Goal: Task Accomplishment & Management: Use online tool/utility

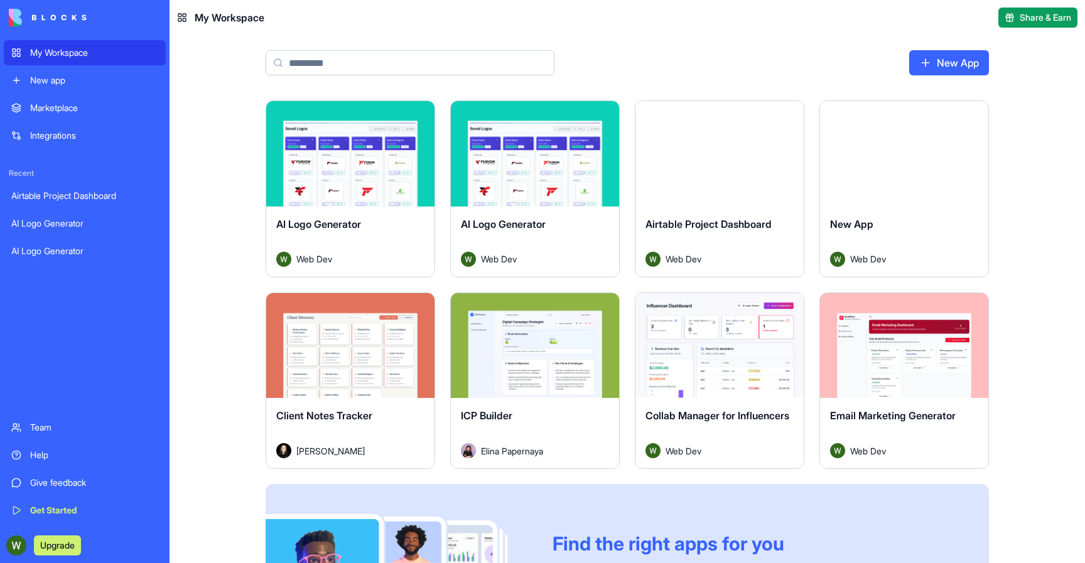
click at [27, 415] on link "Team" at bounding box center [85, 427] width 162 height 25
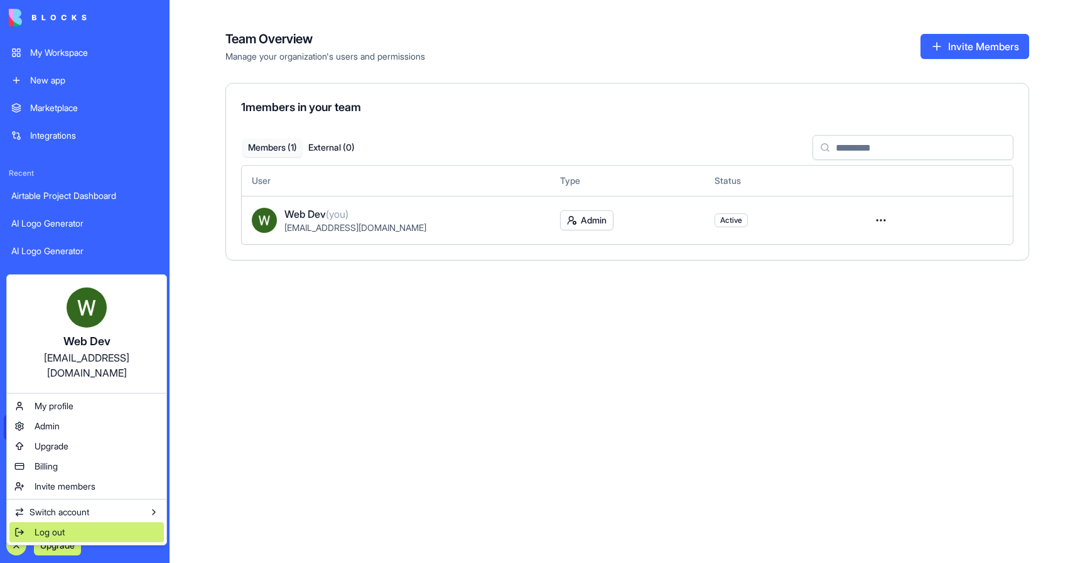
click at [28, 523] on div "Log out" at bounding box center [86, 533] width 154 height 20
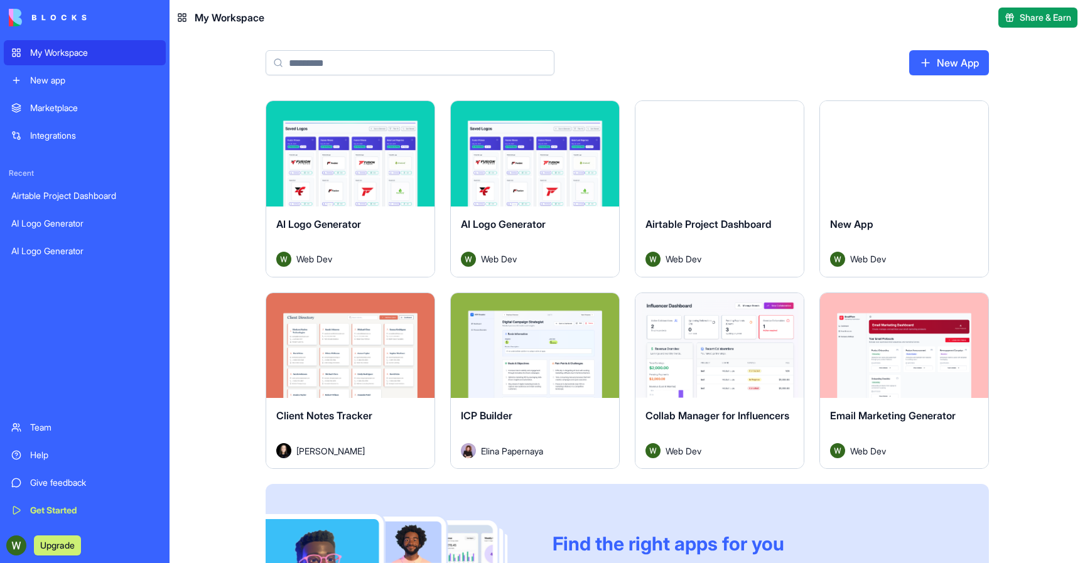
click at [86, 112] on div "Marketplace" at bounding box center [94, 108] width 128 height 13
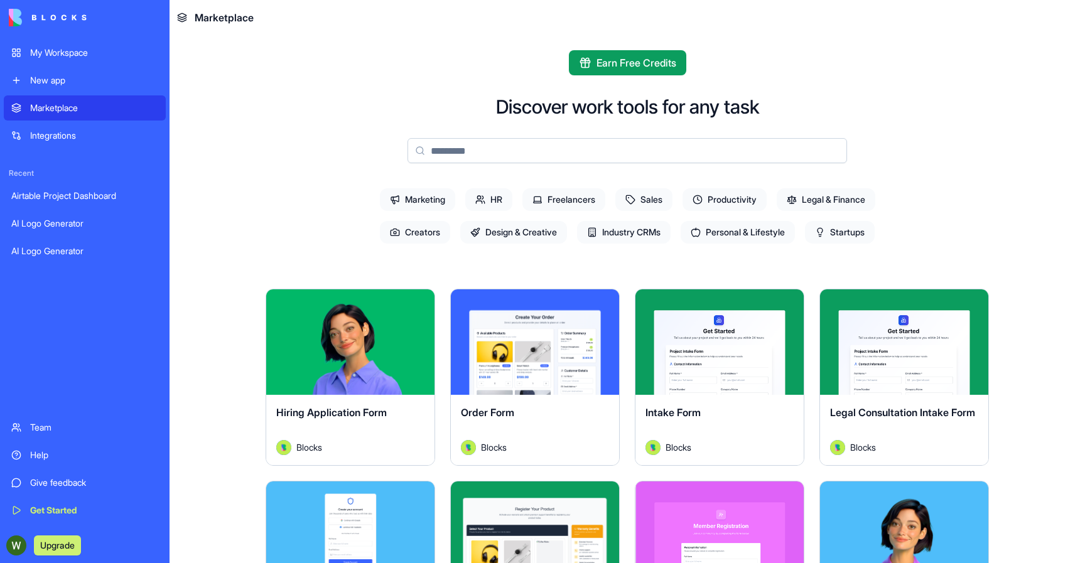
click at [715, 205] on span "Productivity" at bounding box center [725, 199] width 84 height 23
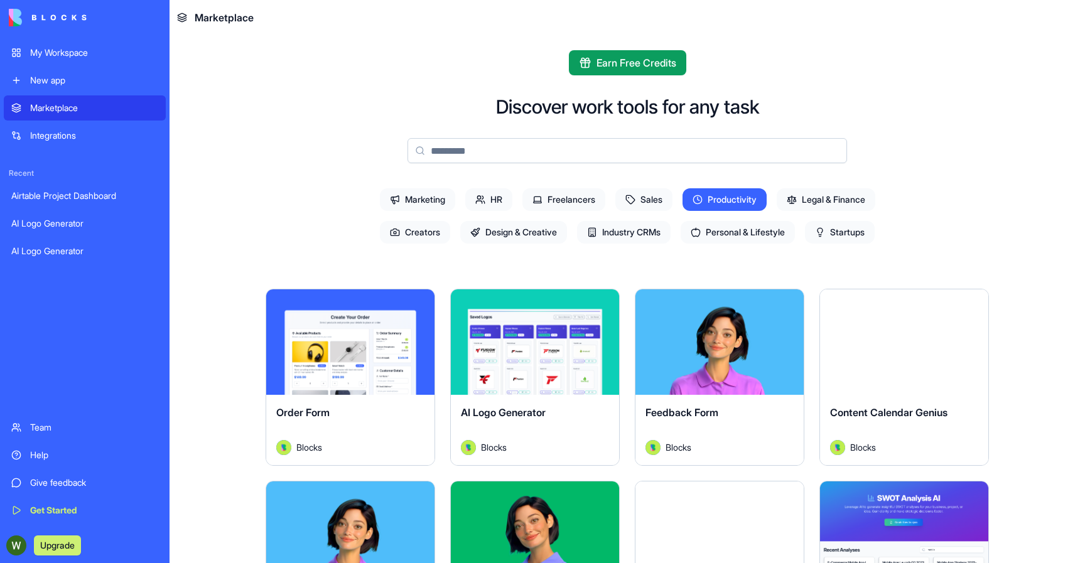
click at [878, 324] on div "Explore" at bounding box center [904, 343] width 168 height 106
click at [877, 340] on button "Explore" at bounding box center [904, 342] width 94 height 25
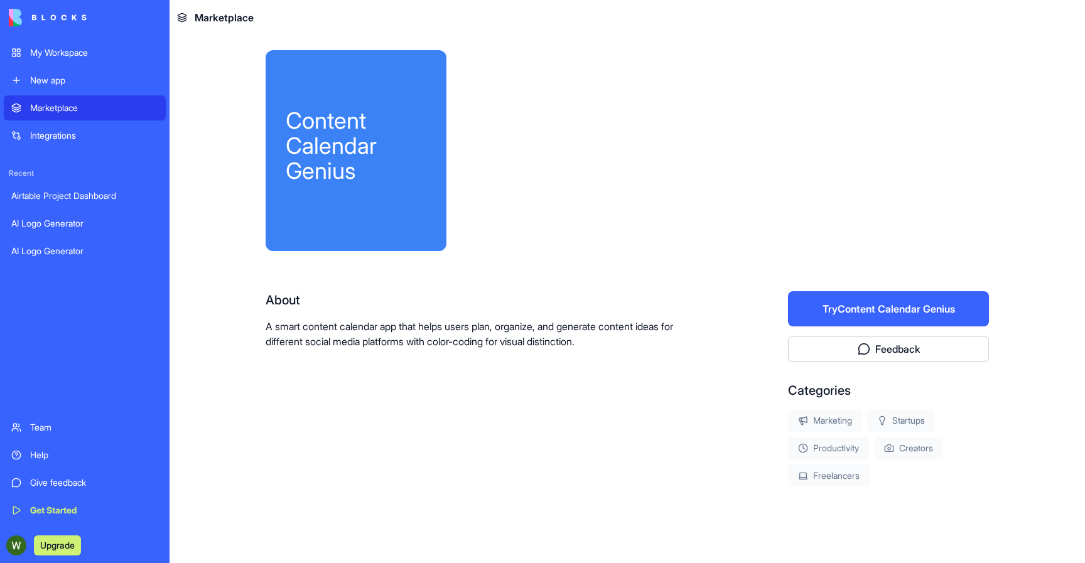
click at [899, 309] on button "Try Content Calendar Genius" at bounding box center [888, 308] width 201 height 35
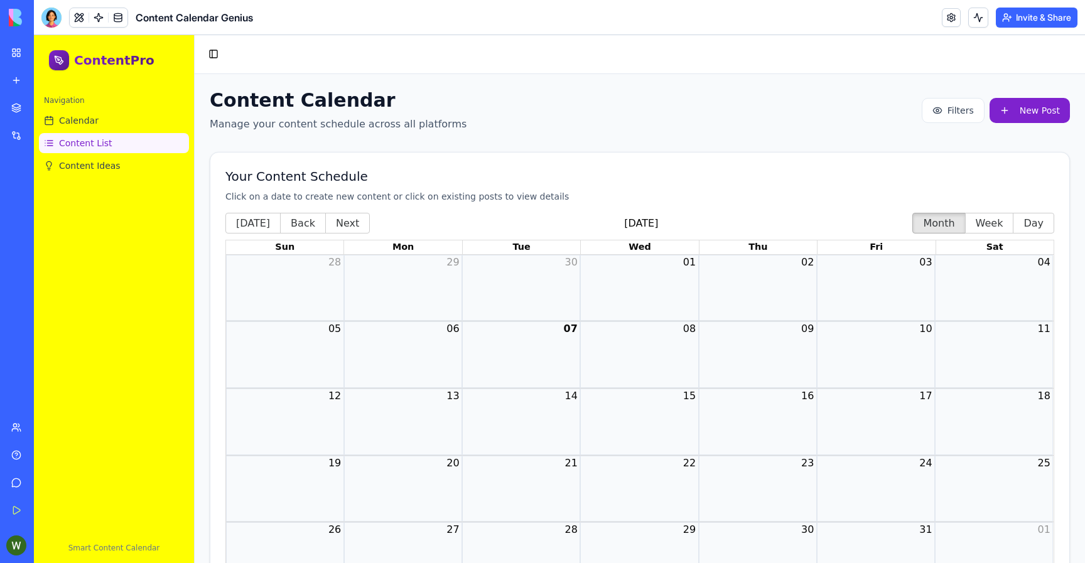
click at [116, 151] on link "Content List" at bounding box center [114, 143] width 150 height 20
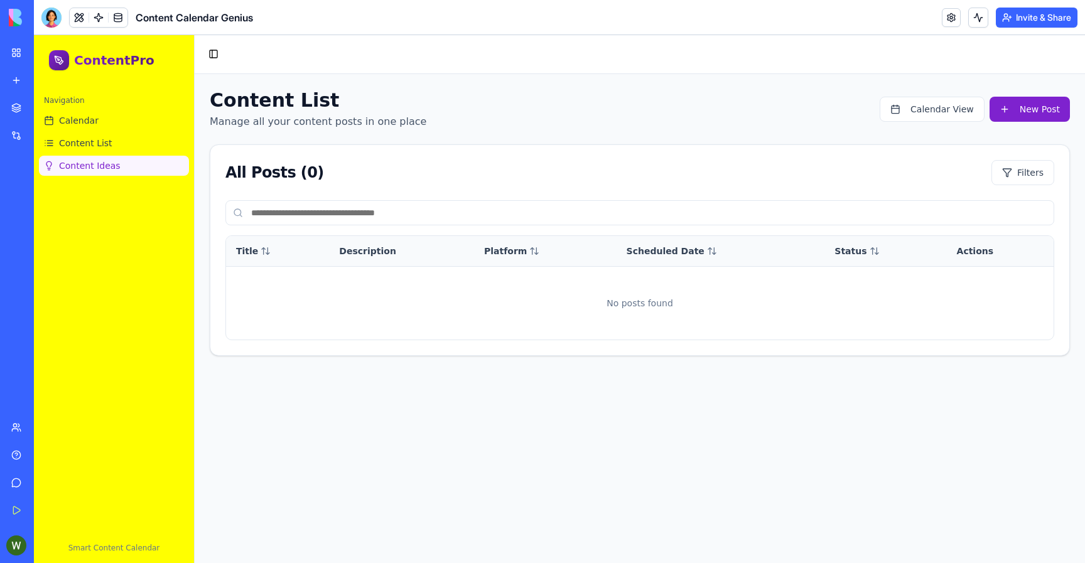
click at [118, 163] on link "Content Ideas" at bounding box center [114, 166] width 150 height 20
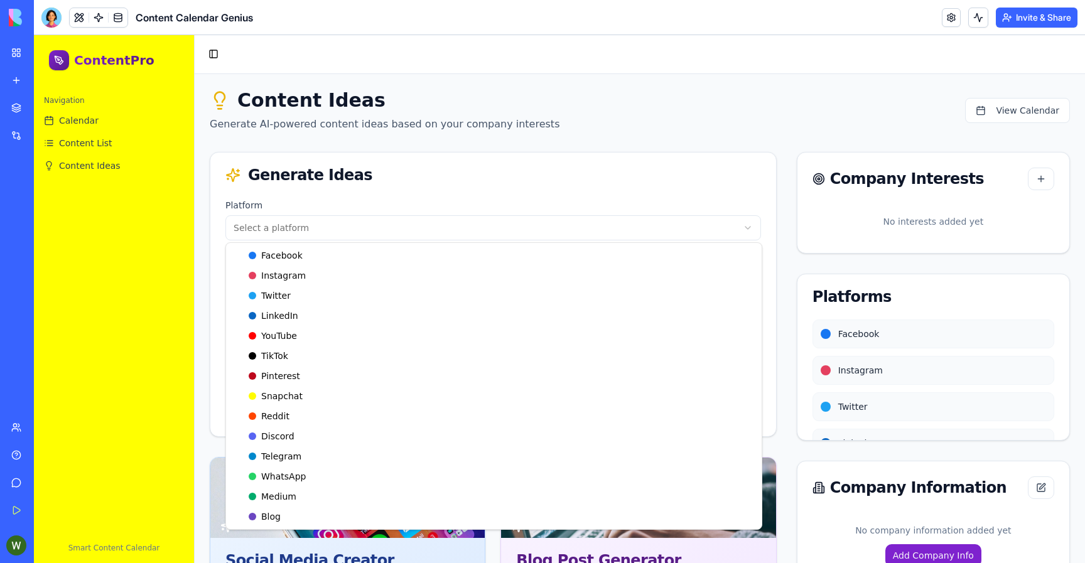
click at [377, 239] on html "ContentPro Navigation Calendar Content List Content Ideas Smart Content Calenda…" at bounding box center [559, 358] width 1051 height 647
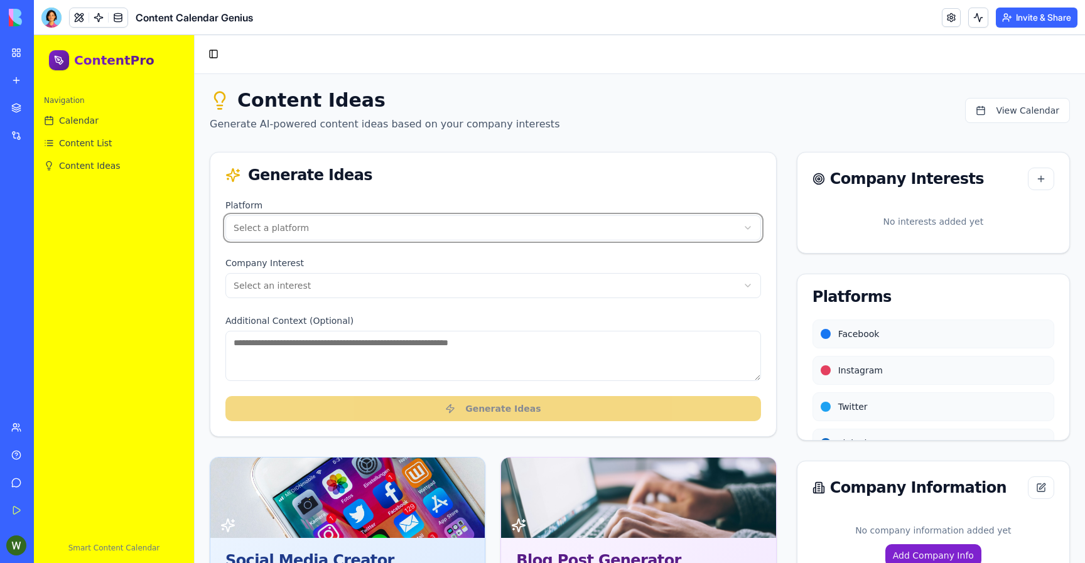
click at [376, 227] on html "ContentPro Navigation Calendar Content List Content Ideas Smart Content Calenda…" at bounding box center [559, 358] width 1051 height 647
click at [376, 194] on div "Generate Ideas" at bounding box center [493, 175] width 566 height 45
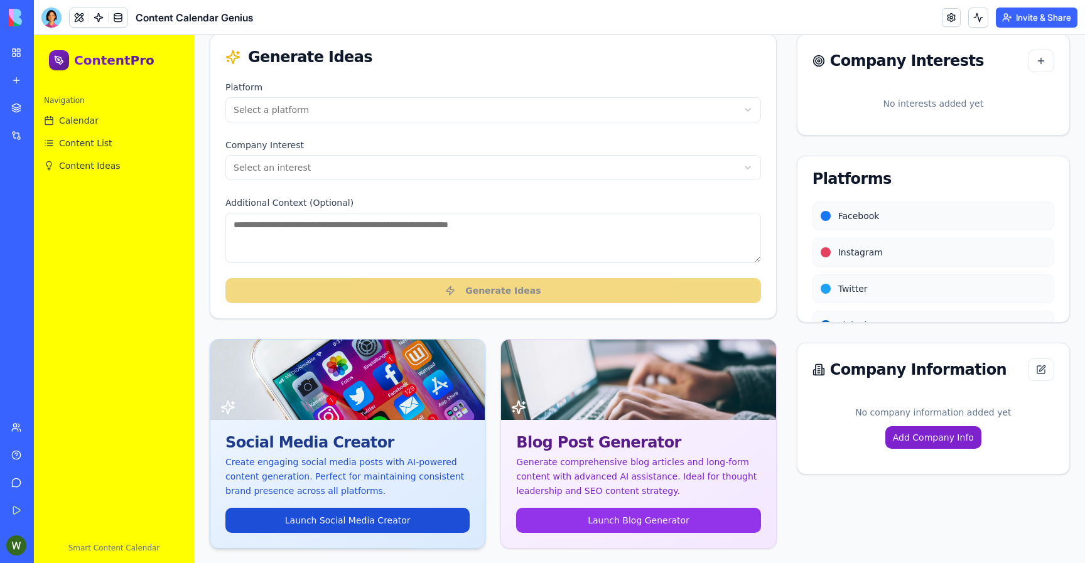
click at [357, 516] on link "Launch Social Media Creator" at bounding box center [347, 520] width 244 height 25
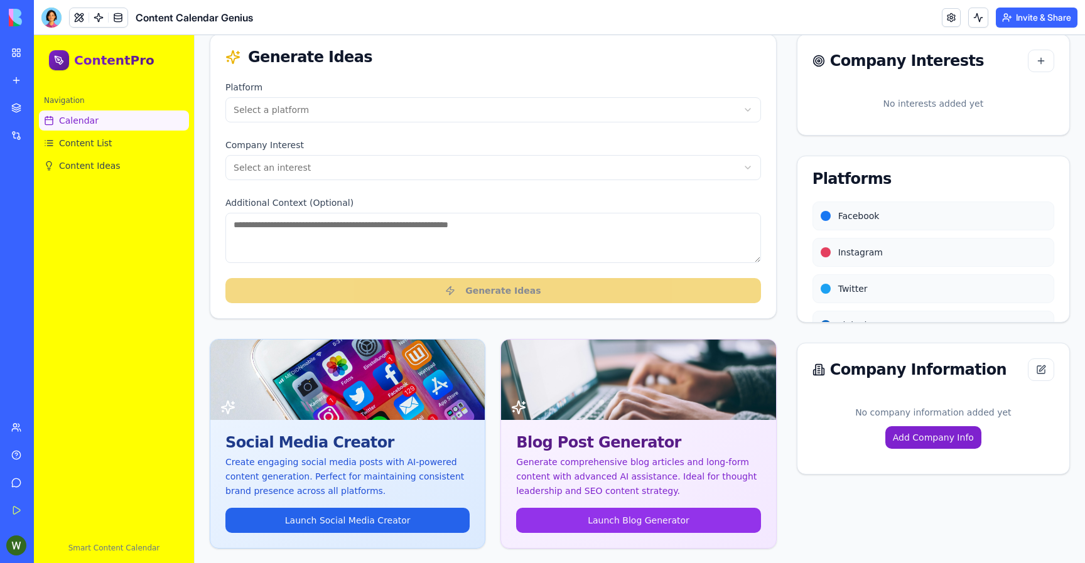
click at [111, 122] on link "Calendar" at bounding box center [114, 121] width 150 height 20
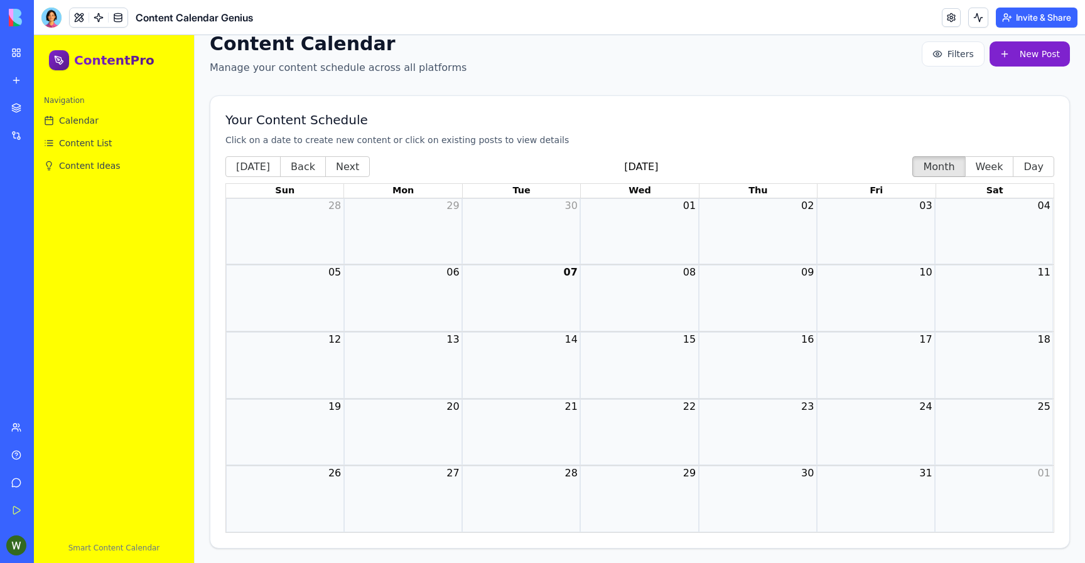
click at [541, 214] on div "Month View" at bounding box center [521, 231] width 118 height 67
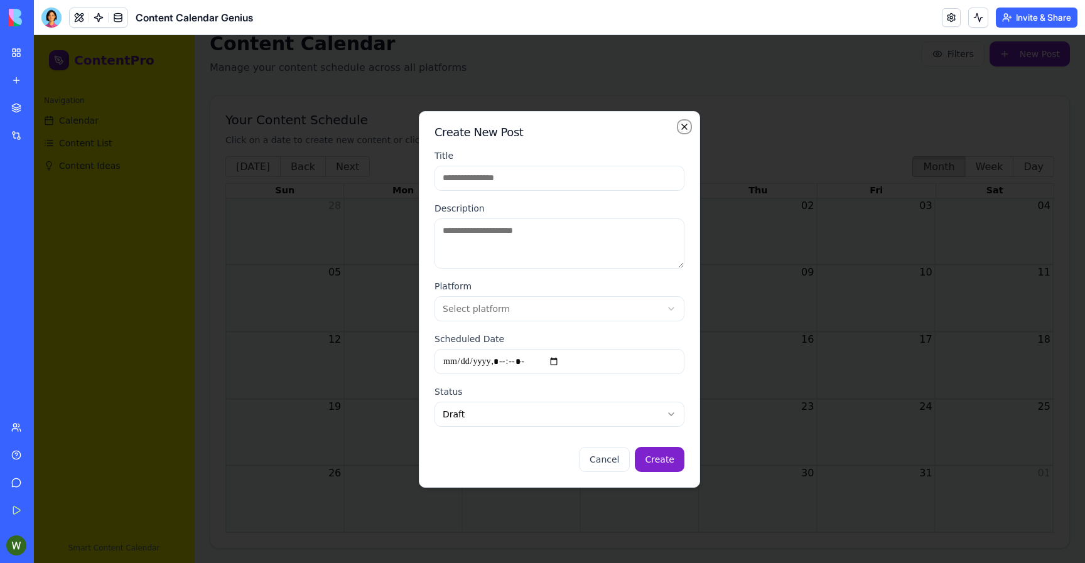
click at [683, 126] on icon "button" at bounding box center [685, 127] width 10 height 10
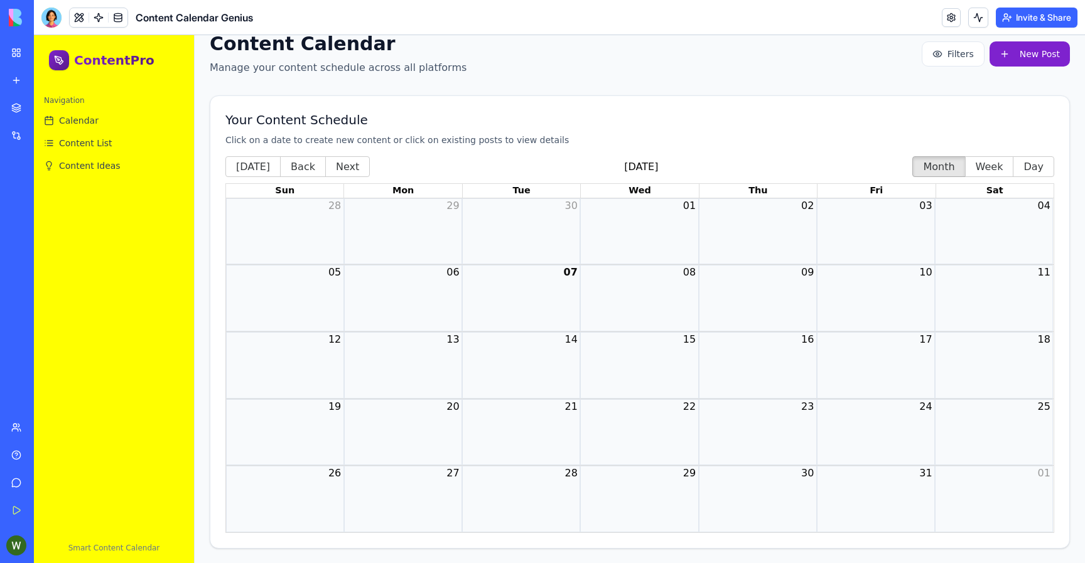
click at [1035, 15] on button "Invite & Share" at bounding box center [1037, 18] width 82 height 20
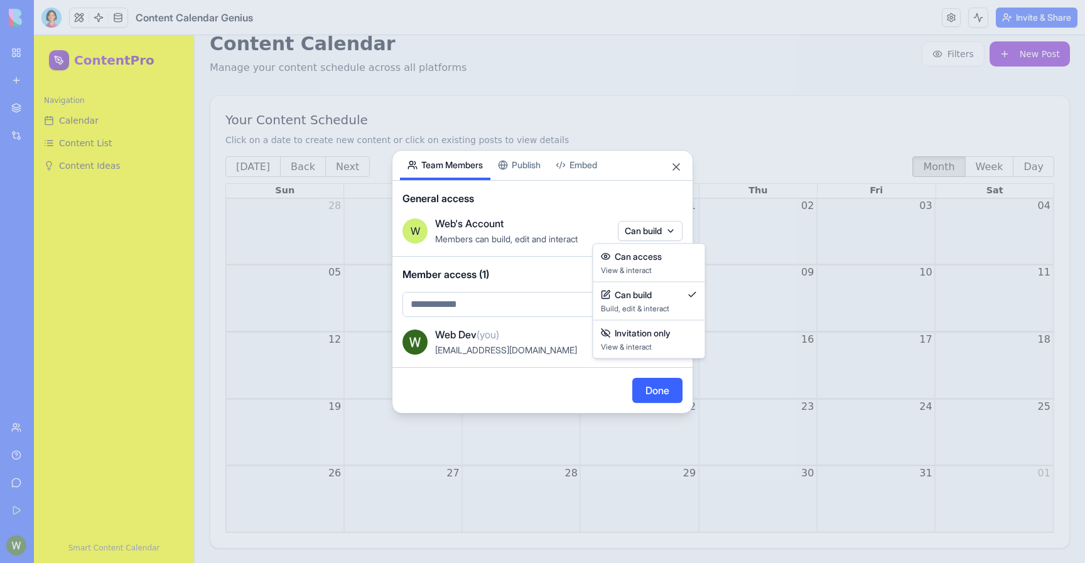
click at [653, 236] on body "My Workspace New app Marketplace Integrations Recent AI Logo Generator AI Logo …" at bounding box center [542, 281] width 1085 height 563
click at [635, 256] on span "Can access" at bounding box center [638, 257] width 47 height 13
click at [631, 207] on div "General access W Web's Account Members can view and interact Can access" at bounding box center [543, 219] width 300 height 76
